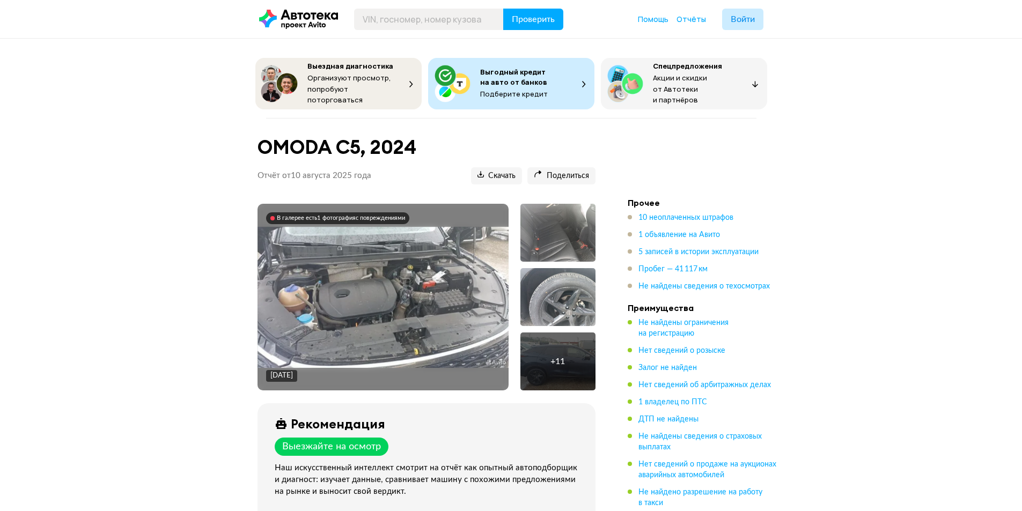
click at [351, 282] on img at bounding box center [382, 297] width 251 height 141
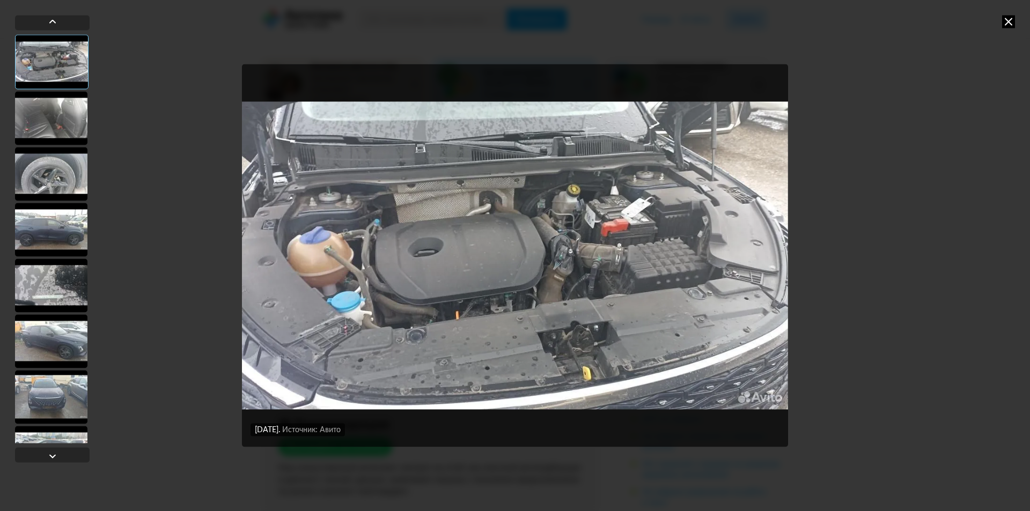
click at [65, 114] on div at bounding box center [51, 118] width 72 height 54
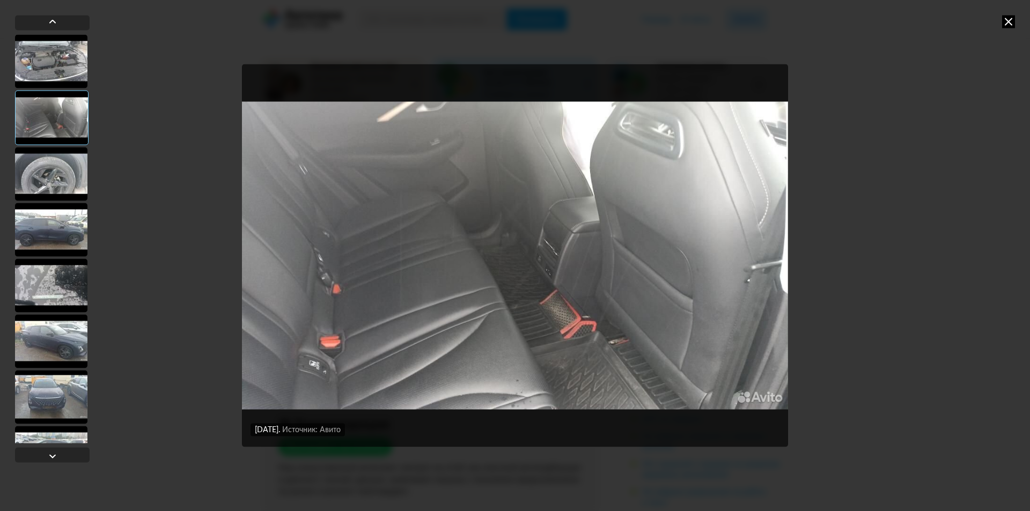
click at [64, 178] on div at bounding box center [51, 174] width 72 height 54
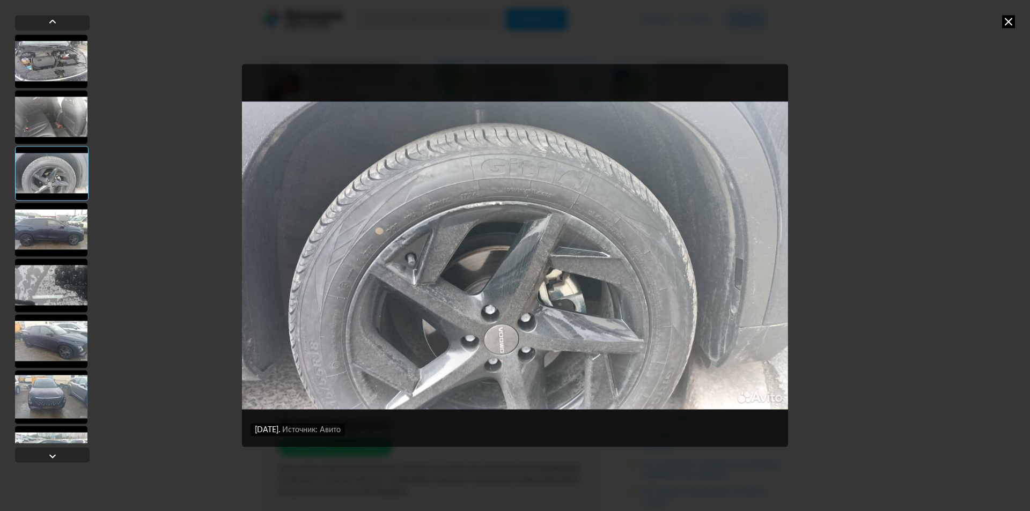
click at [43, 220] on div at bounding box center [51, 230] width 72 height 54
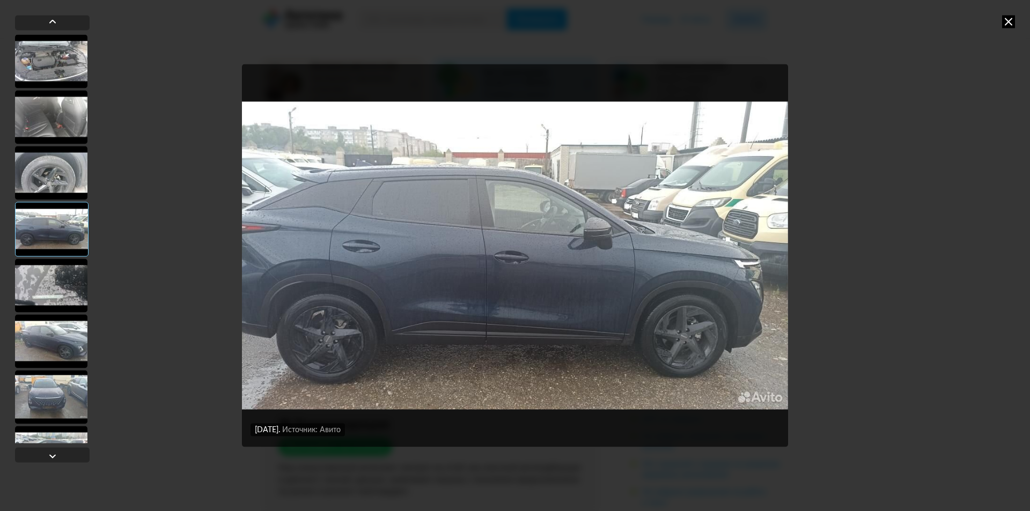
click at [43, 267] on div at bounding box center [51, 285] width 72 height 54
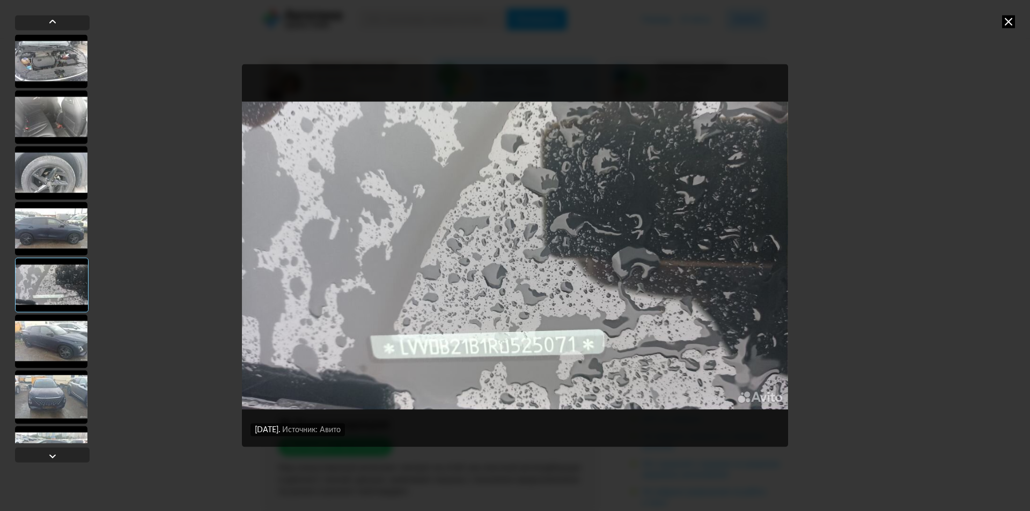
click at [62, 325] on div at bounding box center [51, 341] width 72 height 54
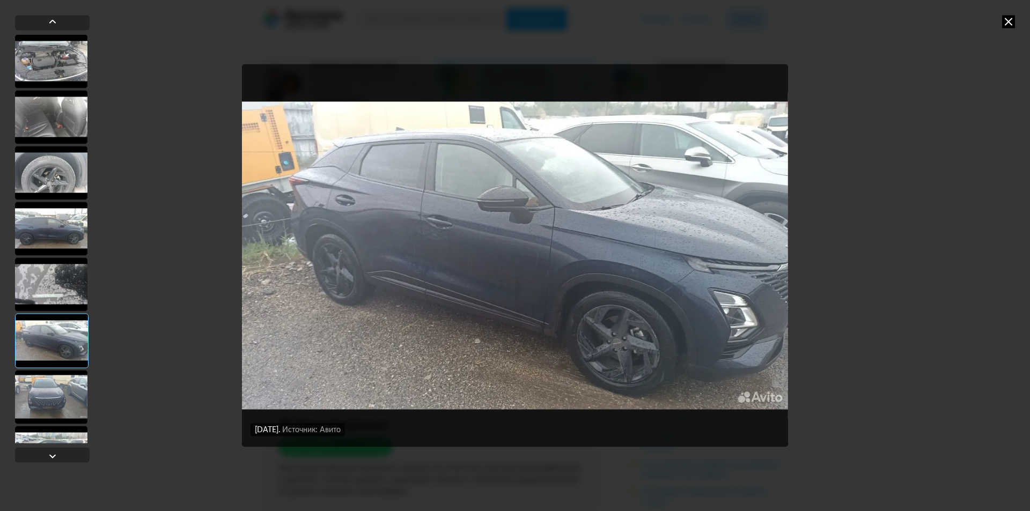
click at [46, 374] on div at bounding box center [51, 397] width 72 height 54
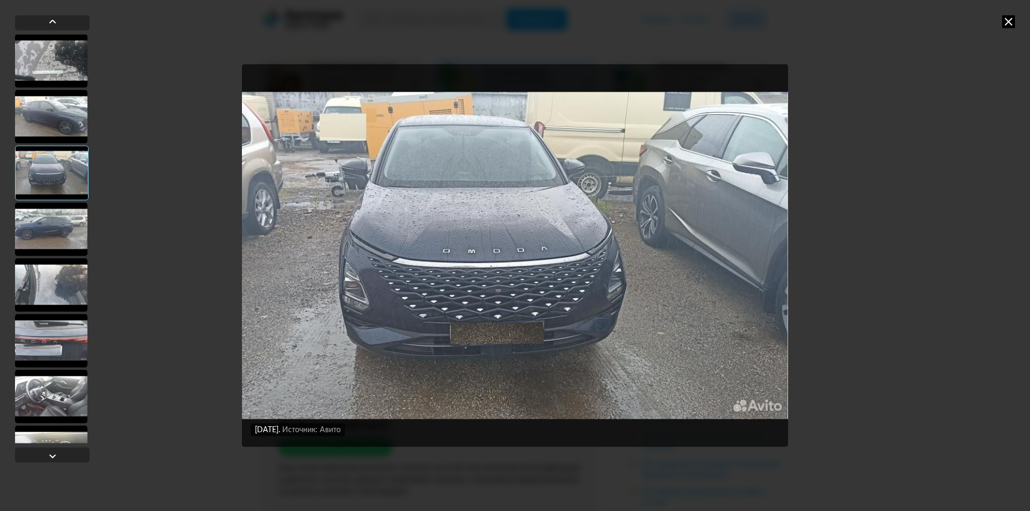
scroll to position [268, 0]
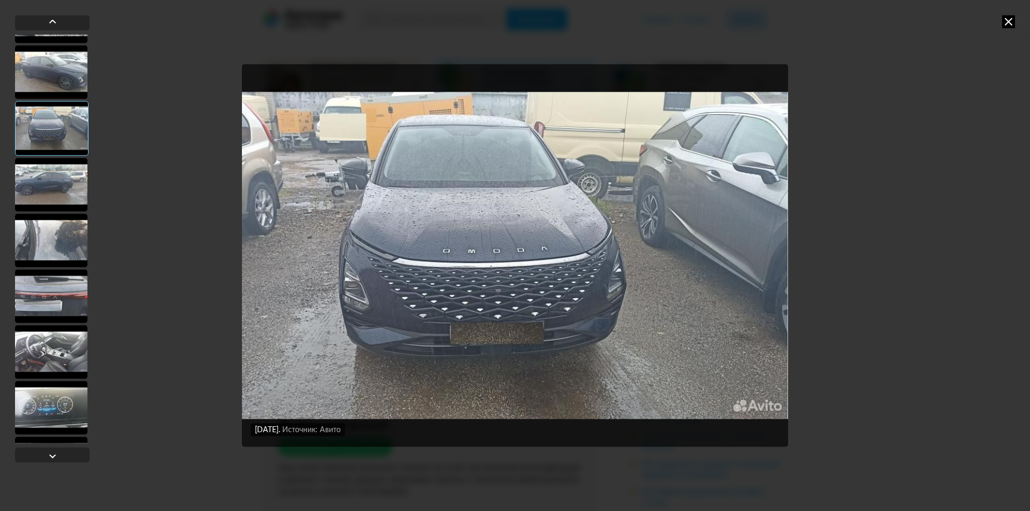
click at [51, 309] on div at bounding box center [51, 296] width 72 height 54
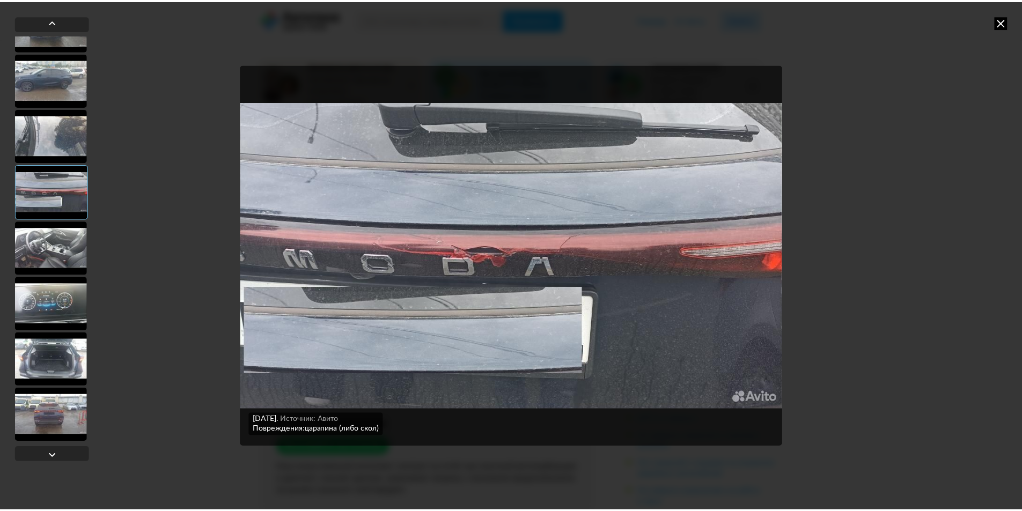
scroll to position [373, 0]
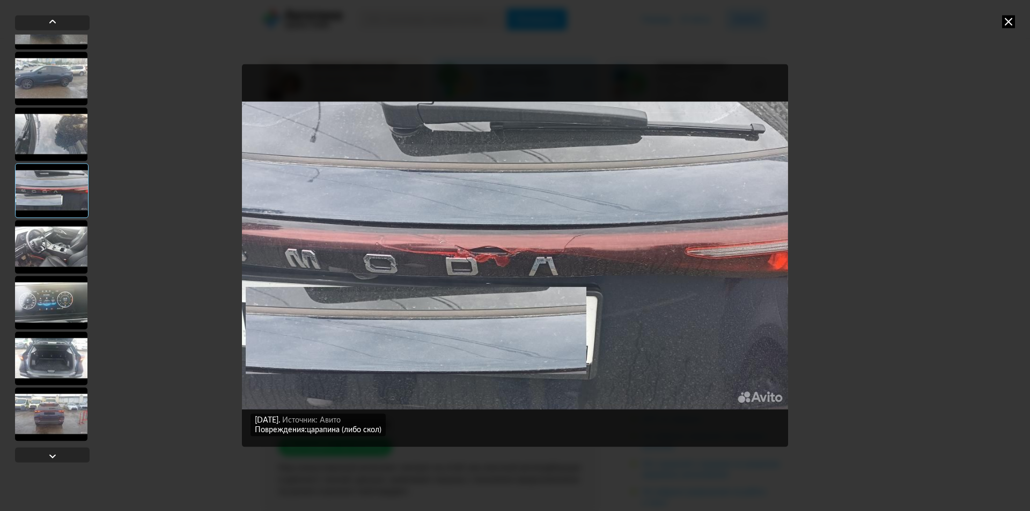
click at [46, 398] on div at bounding box center [51, 414] width 72 height 54
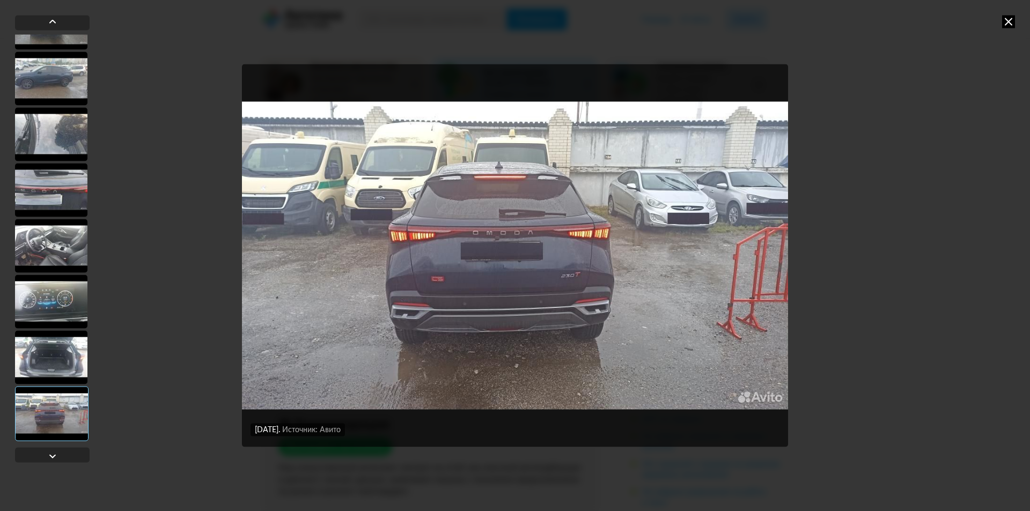
click at [885, 199] on div "[DATE] Источник: Авито [DATE] Источник: Авито [DATE] Источник: Авито [DATE] Ист…" at bounding box center [515, 255] width 1030 height 511
click at [935, 102] on div "[DATE] Источник: Авито [DATE] Источник: Авито [DATE] Источник: Авито [DATE] Ист…" at bounding box center [515, 255] width 1030 height 511
click at [1011, 18] on icon at bounding box center [1008, 21] width 13 height 13
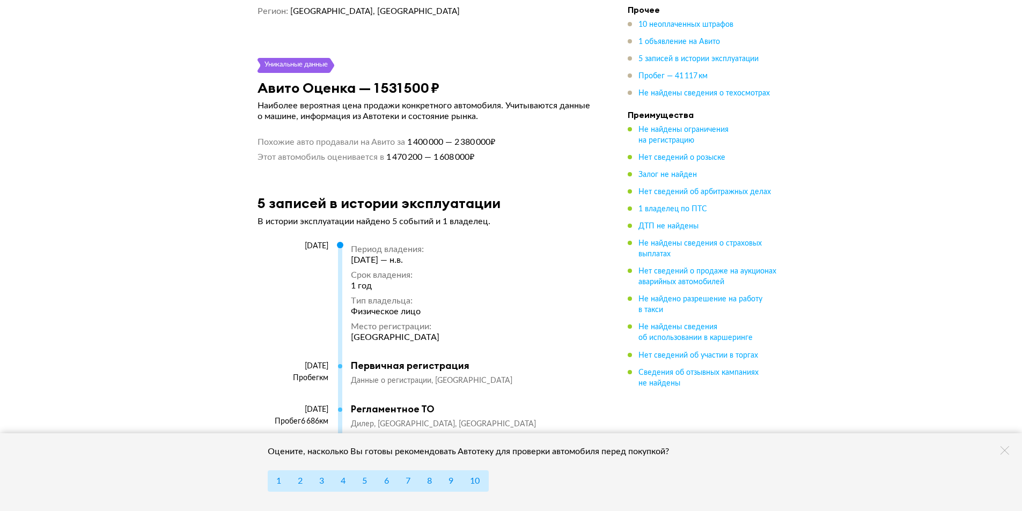
scroll to position [2145, 0]
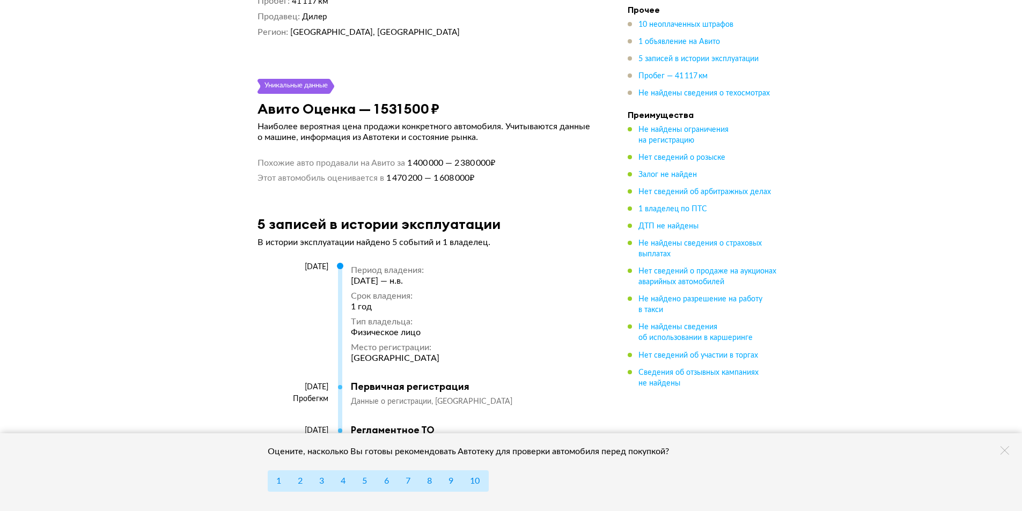
drag, startPoint x: 375, startPoint y: 147, endPoint x: 410, endPoint y: 176, distance: 44.6
click at [410, 176] on div "Новое Юридическая чистота Судя по нашим данным, этот автомобиль поставят на учё…" at bounding box center [427, 27] width 364 height 2901
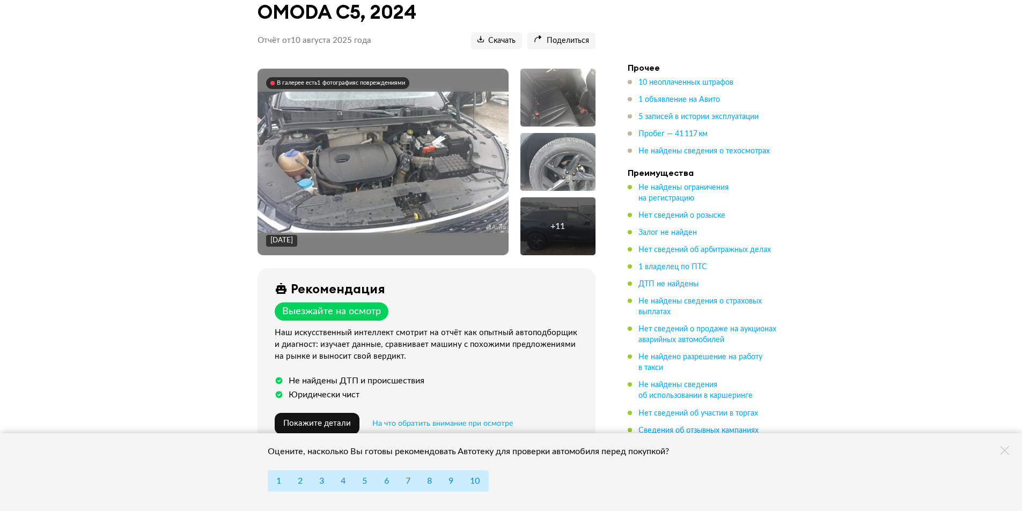
scroll to position [161, 0]
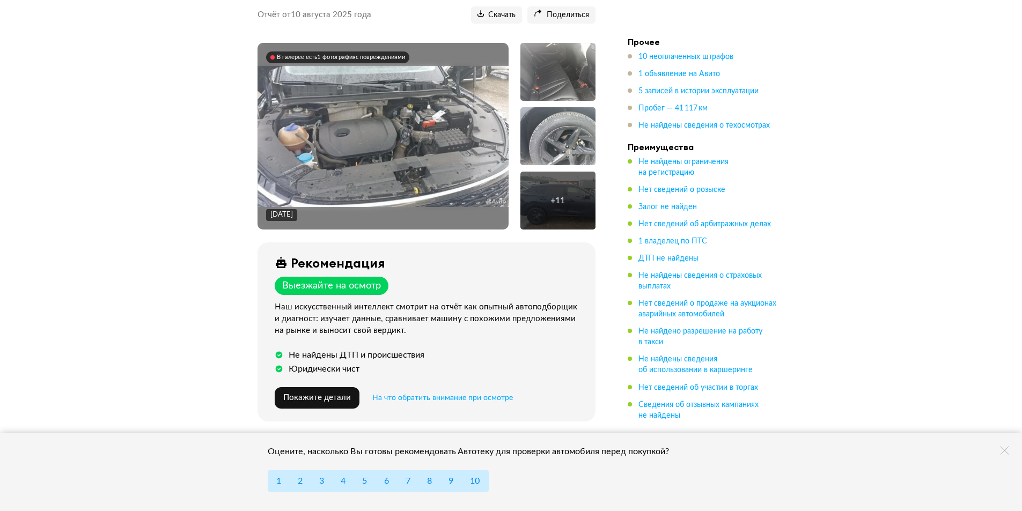
click at [353, 54] on div "В галерее есть 1 фотография с повреждениями" at bounding box center [341, 58] width 128 height 8
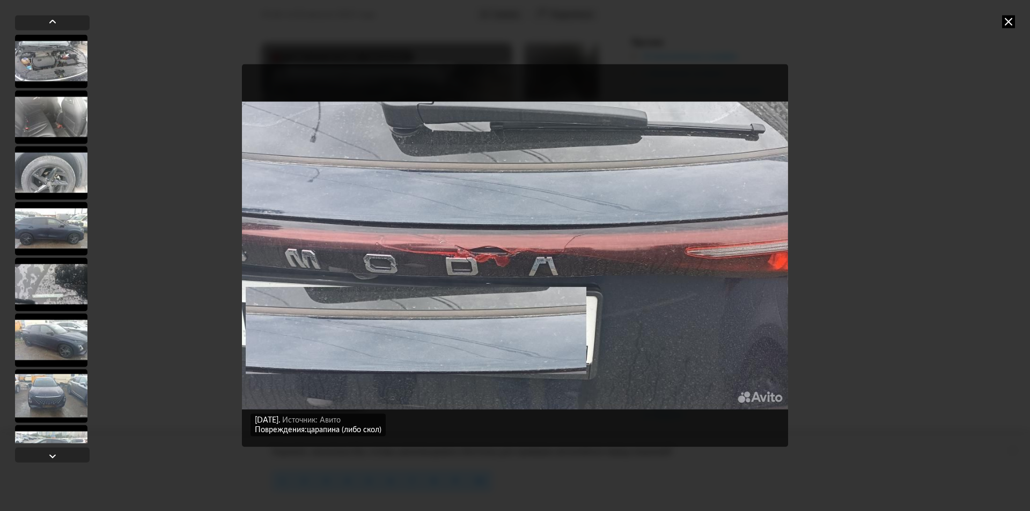
click at [784, 206] on img "Go to Slide 10" at bounding box center [515, 255] width 546 height 383
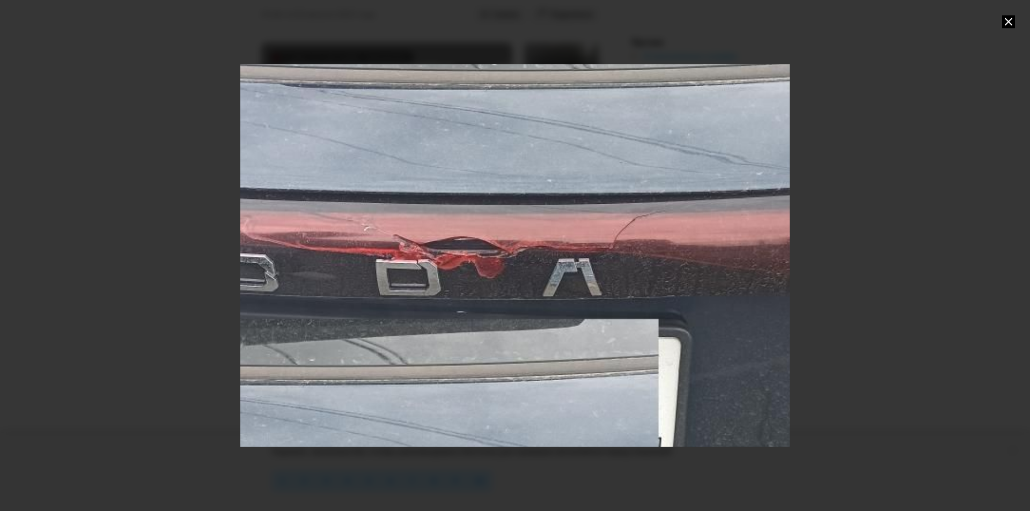
click at [782, 206] on div "Go to Slide 10" at bounding box center [515, 255] width 1098 height 767
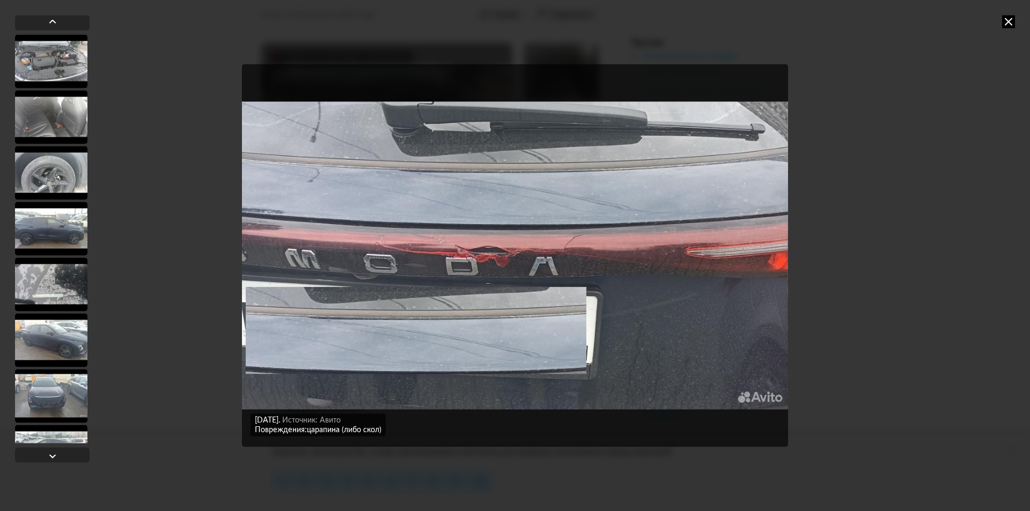
click at [889, 208] on div "[DATE] Источник: Авито [DATE] Источник: Авито [DATE] Источник: Авито [DATE] Ист…" at bounding box center [515, 255] width 1030 height 511
click at [1017, 23] on div "[DATE] Источник: Авито [DATE] Источник: Авито [DATE] Источник: Авито [DATE] Ист…" at bounding box center [515, 255] width 1030 height 511
click at [1005, 18] on icon at bounding box center [1008, 21] width 13 height 13
